Goal: Find contact information: Find contact information

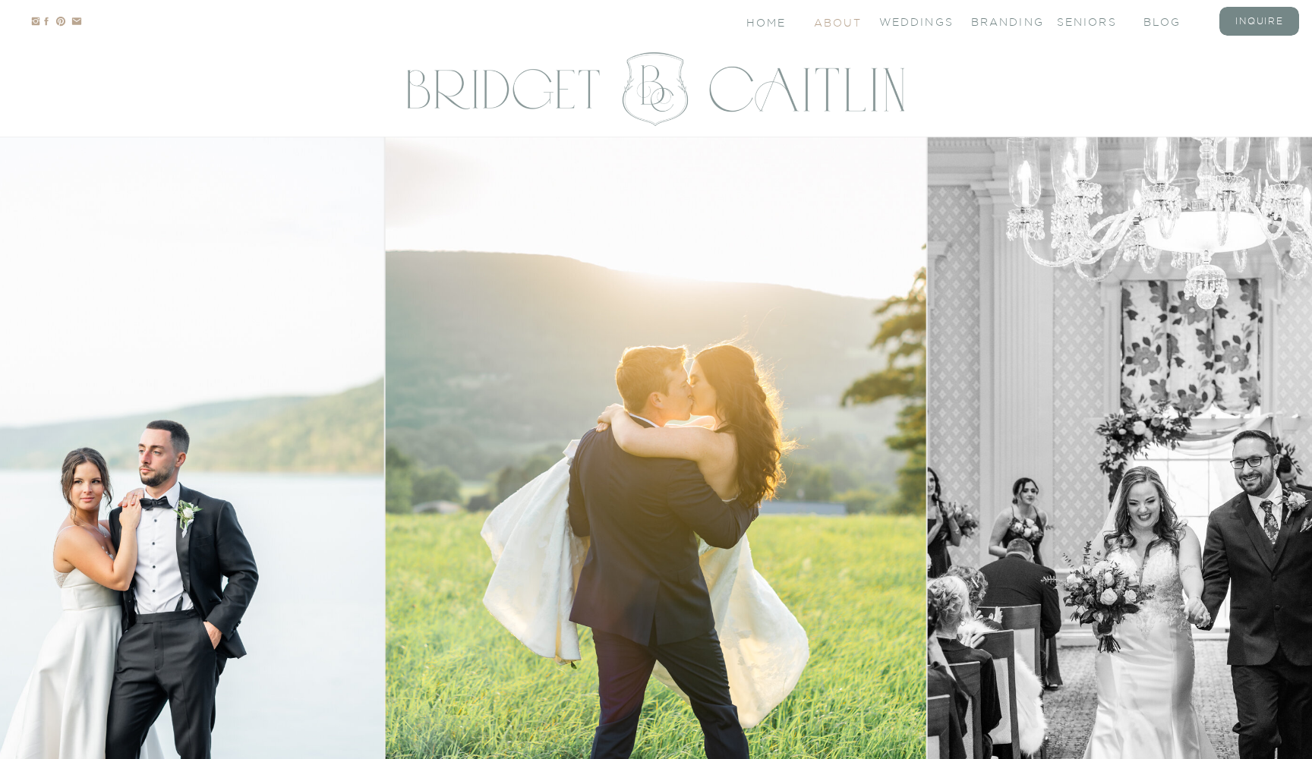
click at [846, 18] on nav "About" at bounding box center [837, 21] width 46 height 13
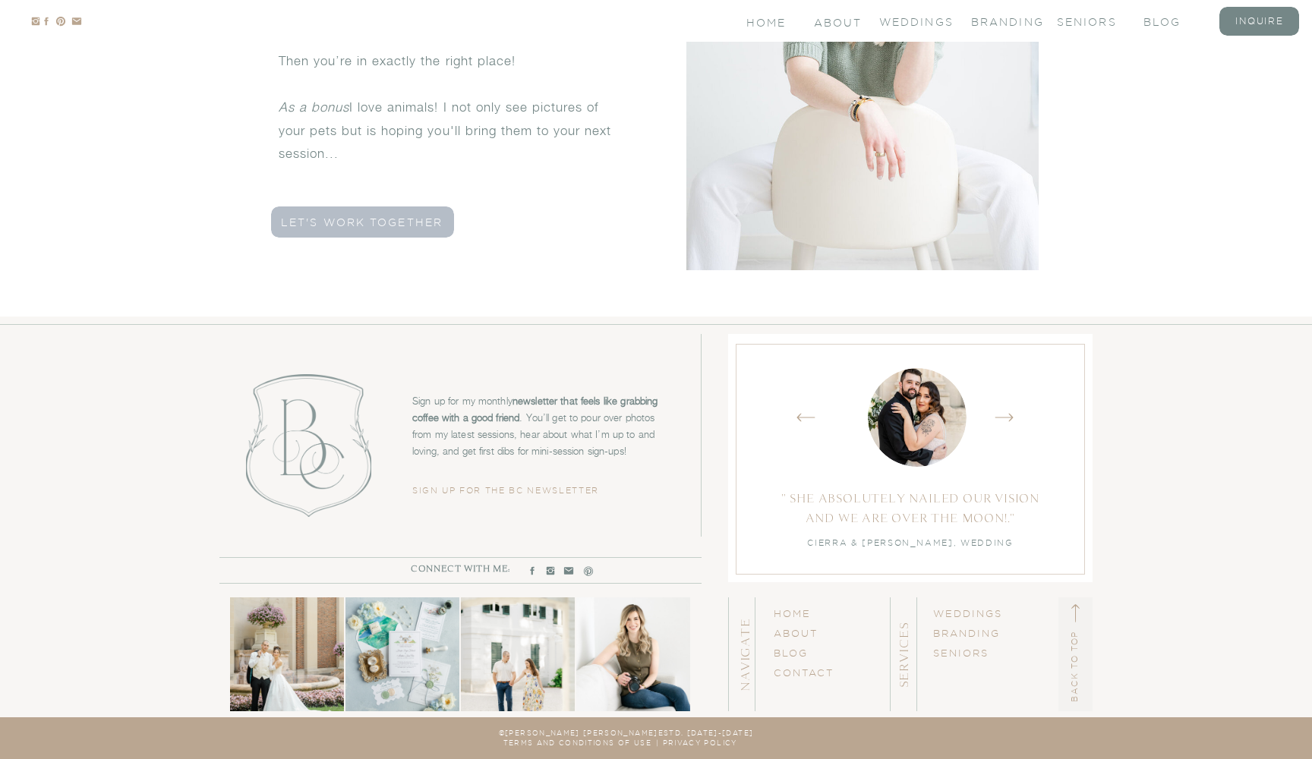
scroll to position [4569, 0]
click at [802, 669] on link "CONTACT" at bounding box center [803, 672] width 60 height 11
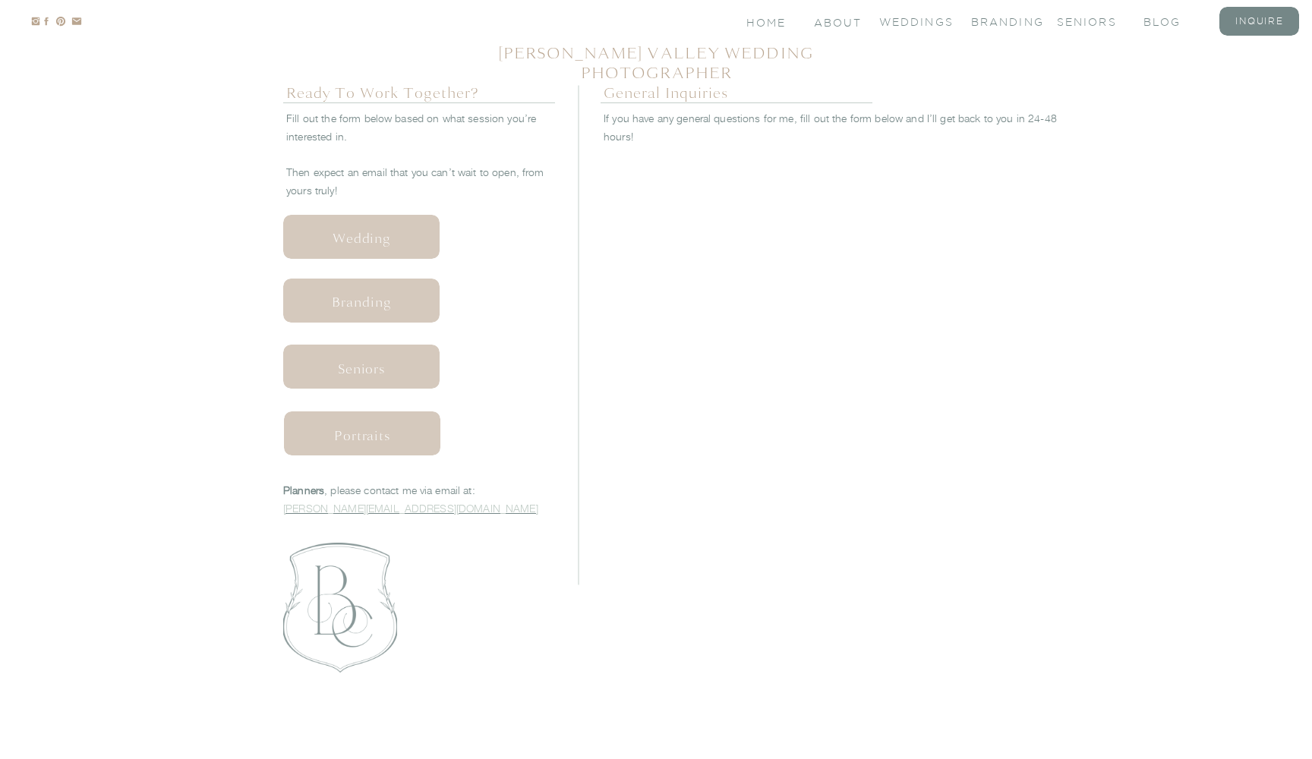
scroll to position [676, 0]
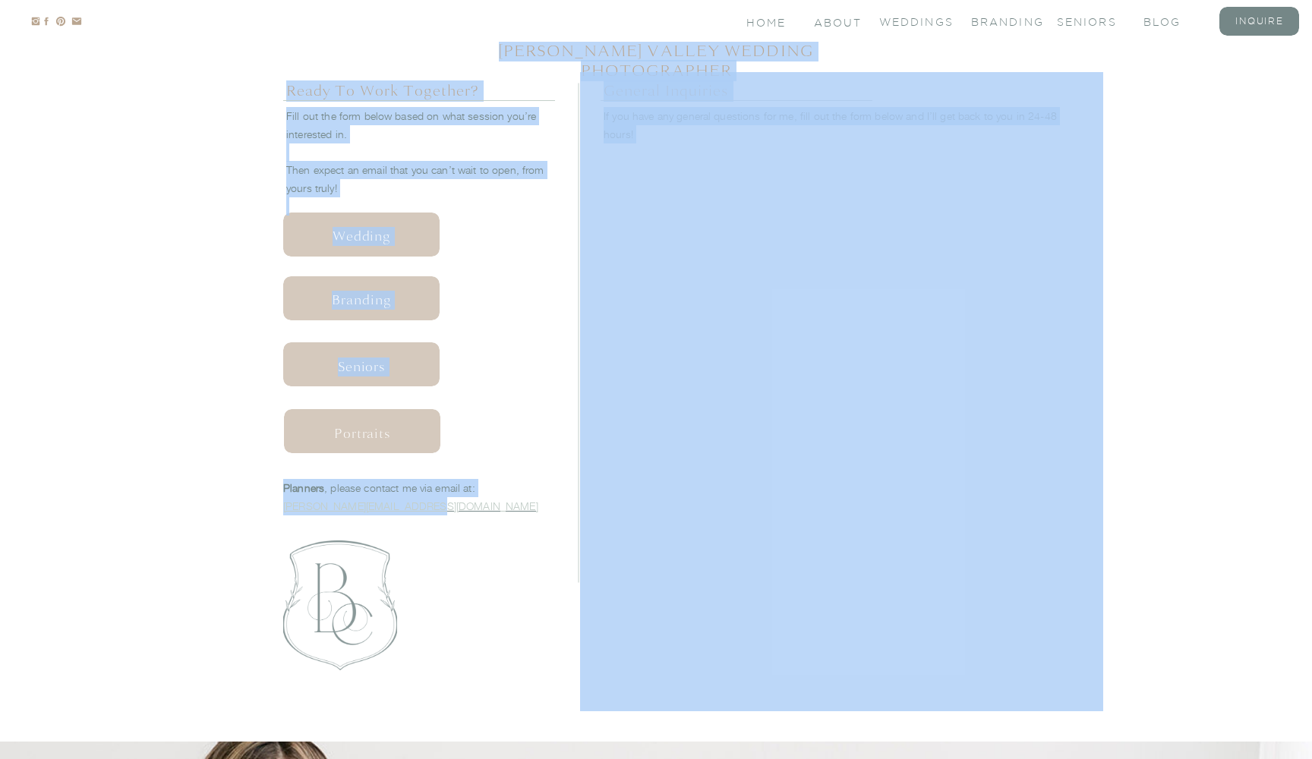
drag, startPoint x: 423, startPoint y: 501, endPoint x: 282, endPoint y: 507, distance: 141.3
drag, startPoint x: 282, startPoint y: 506, endPoint x: 411, endPoint y: 506, distance: 129.8
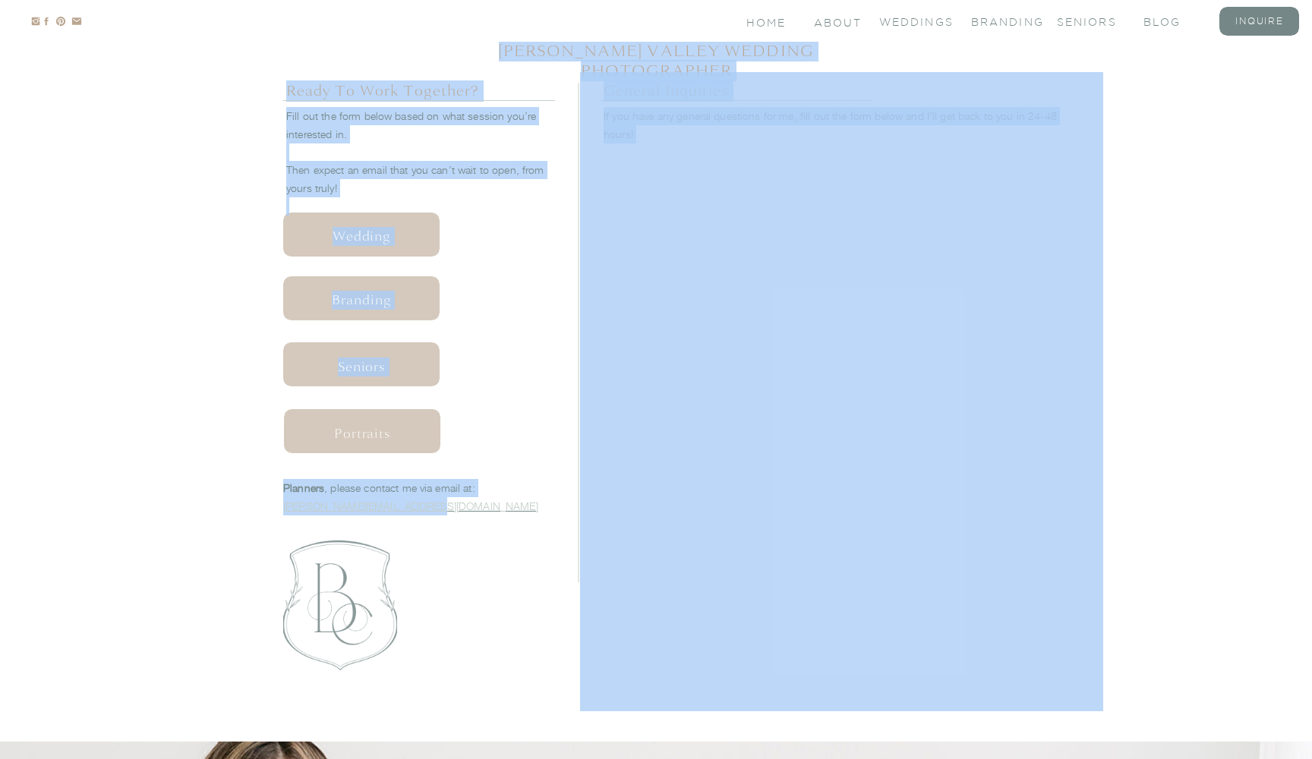
click at [446, 502] on p "Planners , please contact me via email at: bridget@bridgetcaitlin.com" at bounding box center [419, 496] width 272 height 35
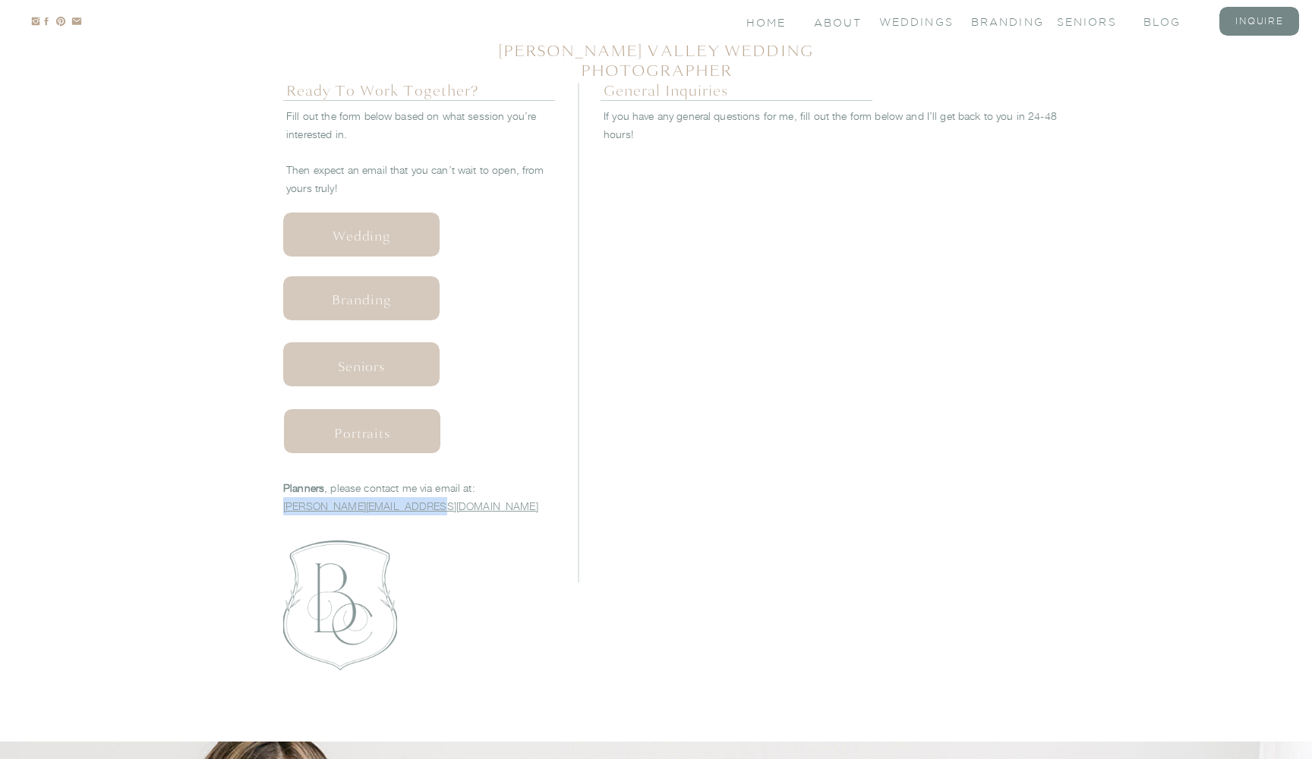
drag, startPoint x: 432, startPoint y: 502, endPoint x: 285, endPoint y: 504, distance: 147.3
click at [285, 504] on p "Planners , please contact me via email at: bridget@bridgetcaitlin.com" at bounding box center [419, 496] width 272 height 35
copy p "bridget@bridgetcaitlin.com"
